Goal: Find specific page/section: Find specific page/section

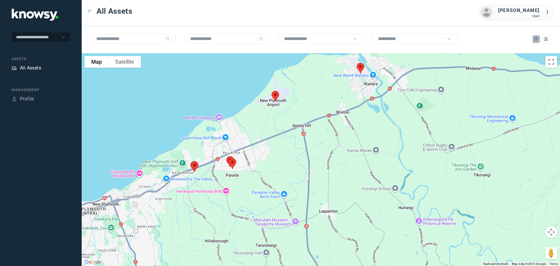
click at [27, 67] on div "All Assets" at bounding box center [30, 68] width 21 height 7
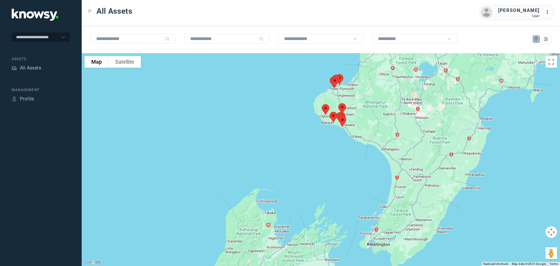
drag, startPoint x: 356, startPoint y: 96, endPoint x: 360, endPoint y: 121, distance: 25.4
click at [360, 121] on div at bounding box center [321, 159] width 479 height 213
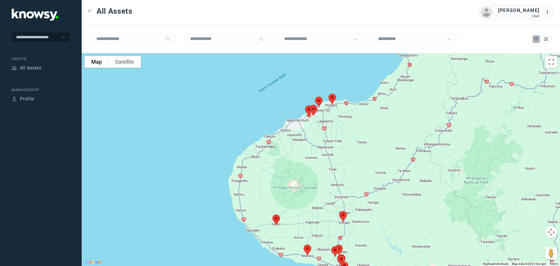
drag, startPoint x: 308, startPoint y: 97, endPoint x: 343, endPoint y: 124, distance: 44.1
click at [342, 124] on div at bounding box center [321, 159] width 479 height 213
click at [331, 99] on img at bounding box center [333, 99] width 12 height 15
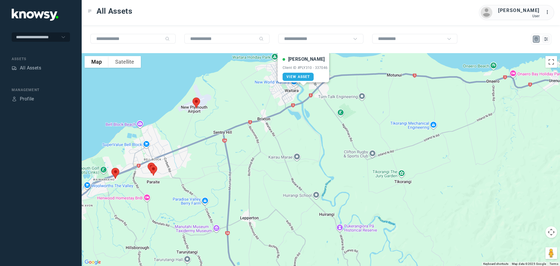
drag, startPoint x: 317, startPoint y: 88, endPoint x: 344, endPoint y: 152, distance: 69.0
click at [344, 152] on div "[PERSON_NAME] Client ID #PLY310 - 337046 View Asset" at bounding box center [321, 159] width 479 height 213
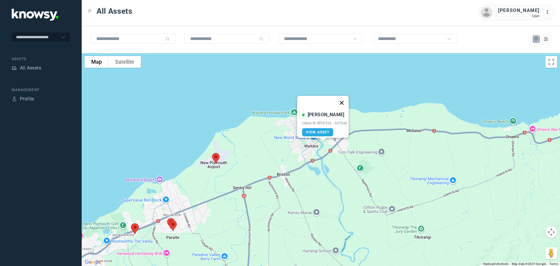
click at [344, 100] on button "Close" at bounding box center [342, 103] width 14 height 14
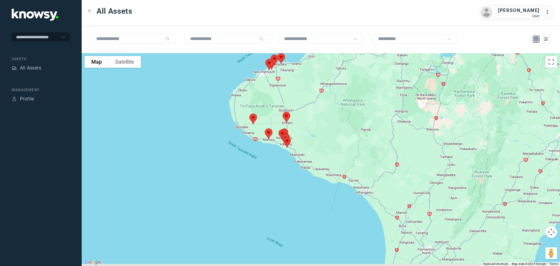
drag, startPoint x: 293, startPoint y: 168, endPoint x: 298, endPoint y: 123, distance: 45.3
click at [298, 123] on div at bounding box center [321, 159] width 479 height 213
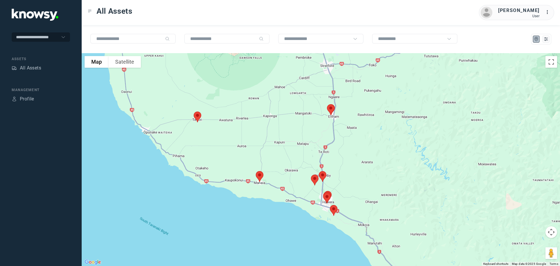
drag, startPoint x: 182, startPoint y: 101, endPoint x: 236, endPoint y: 169, distance: 87.2
click at [236, 169] on div at bounding box center [321, 159] width 479 height 213
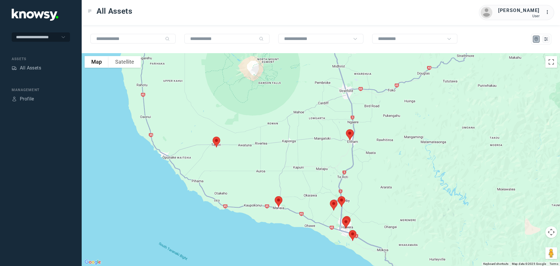
click at [215, 141] on img at bounding box center [216, 141] width 12 height 15
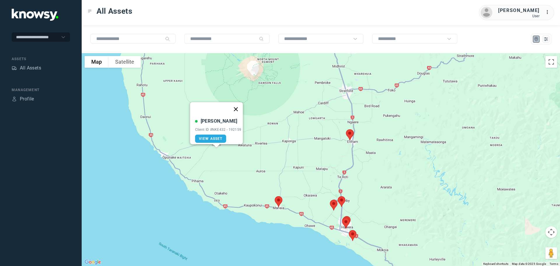
click at [239, 103] on button "Close" at bounding box center [236, 109] width 14 height 14
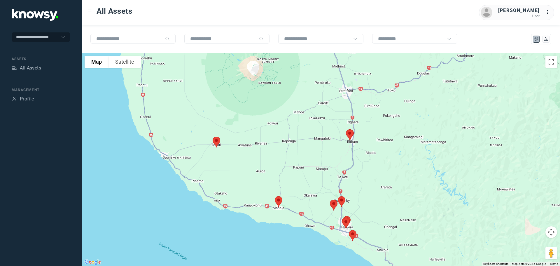
click at [351, 134] on img at bounding box center [350, 134] width 12 height 15
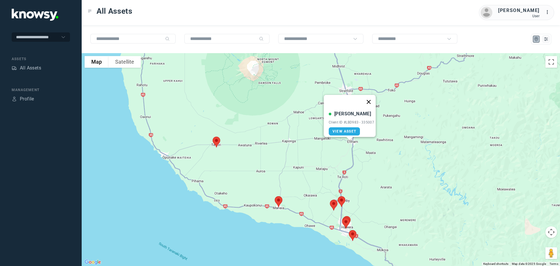
click at [371, 98] on button "Close" at bounding box center [369, 102] width 14 height 14
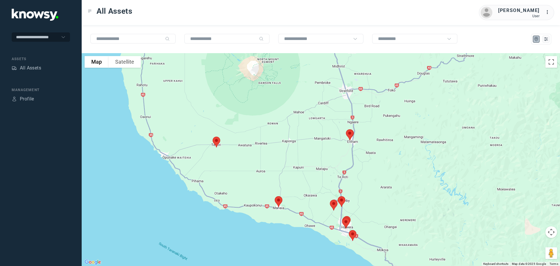
click at [278, 201] on img at bounding box center [279, 201] width 12 height 15
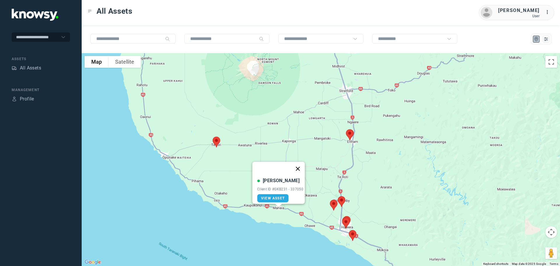
click at [299, 164] on button "Close" at bounding box center [298, 169] width 14 height 14
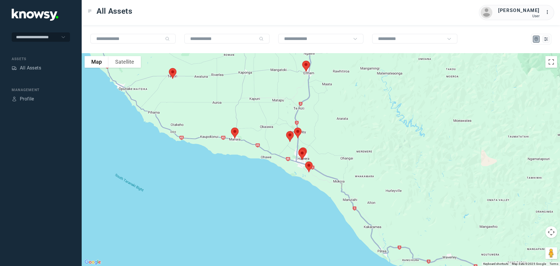
drag, startPoint x: 363, startPoint y: 188, endPoint x: 325, endPoint y: 130, distance: 68.6
click at [325, 130] on div at bounding box center [321, 159] width 479 height 213
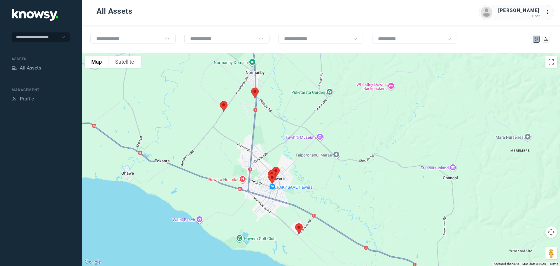
drag, startPoint x: 302, startPoint y: 173, endPoint x: 333, endPoint y: 134, distance: 49.6
click at [338, 138] on div at bounding box center [321, 159] width 479 height 213
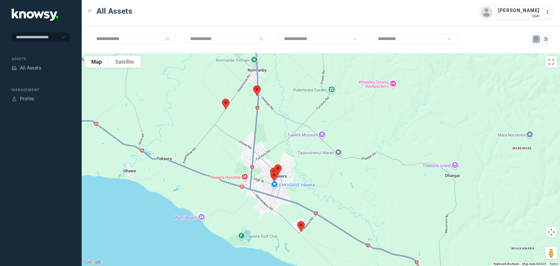
click at [227, 103] on img at bounding box center [226, 103] width 12 height 15
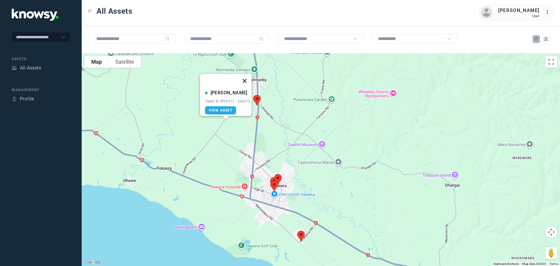
click at [247, 77] on button "Close" at bounding box center [245, 81] width 14 height 14
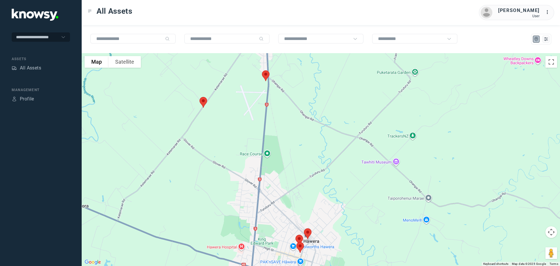
click at [264, 76] on img at bounding box center [266, 75] width 12 height 15
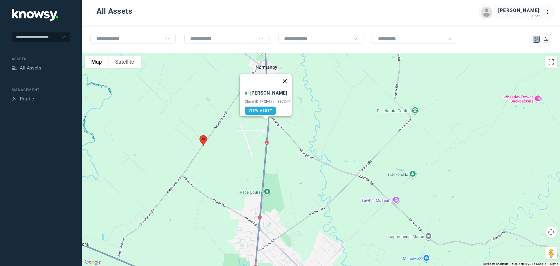
click at [286, 78] on button "Close" at bounding box center [285, 81] width 14 height 14
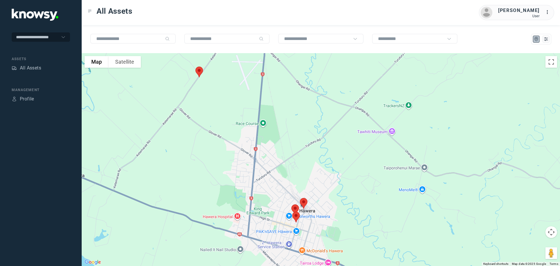
drag, startPoint x: 286, startPoint y: 140, endPoint x: 287, endPoint y: 80, distance: 60.1
click at [287, 79] on div at bounding box center [321, 159] width 479 height 213
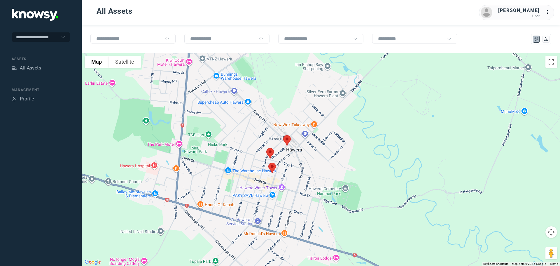
click at [288, 139] on img at bounding box center [287, 140] width 12 height 15
click at [312, 105] on button "Close" at bounding box center [307, 108] width 14 height 14
click at [271, 152] on img at bounding box center [270, 153] width 12 height 15
click at [290, 117] on button "Close" at bounding box center [289, 121] width 14 height 14
